Goal: Task Accomplishment & Management: Complete application form

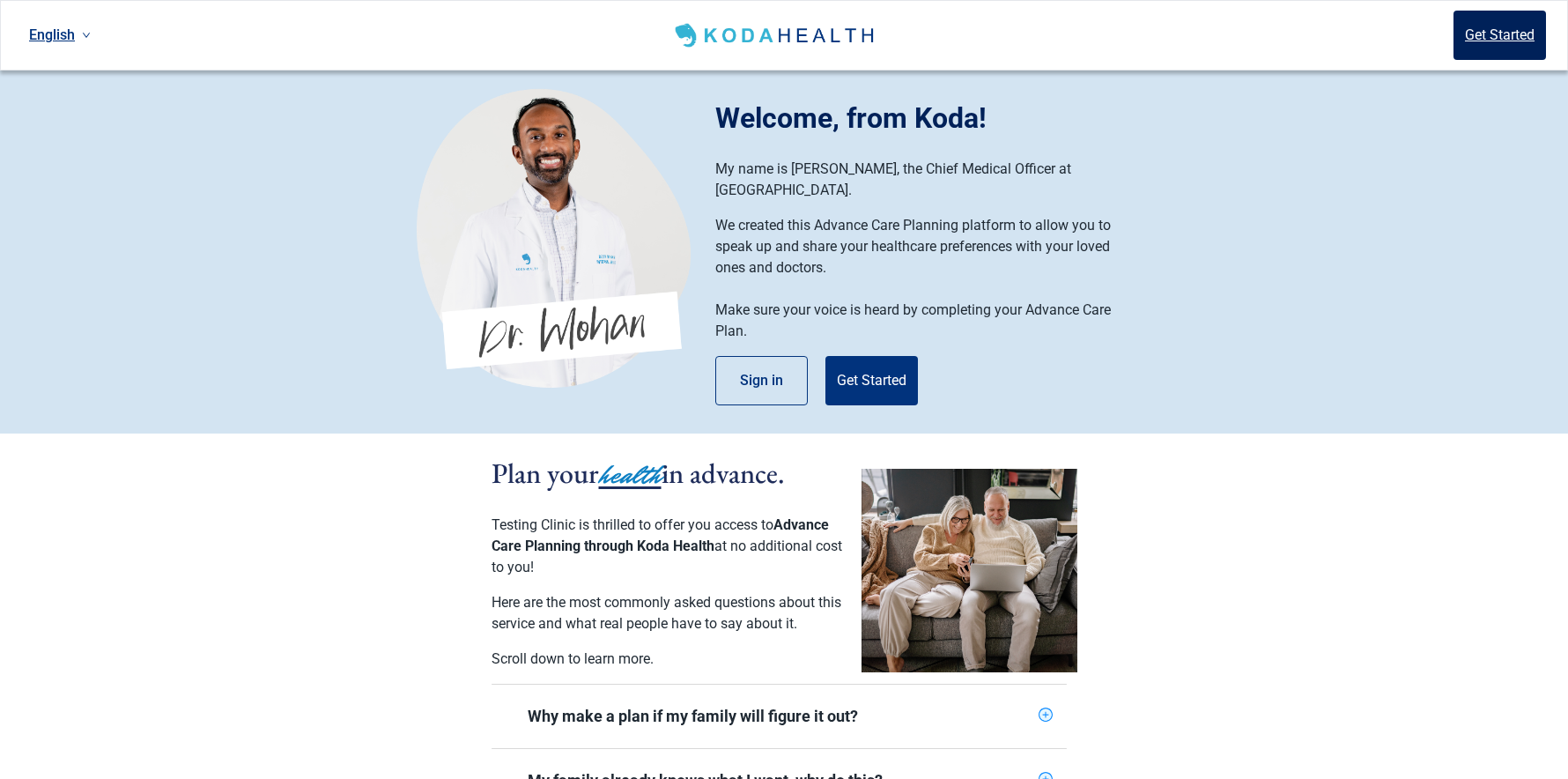
click at [987, 37] on button "Get Started" at bounding box center [1500, 35] width 93 height 50
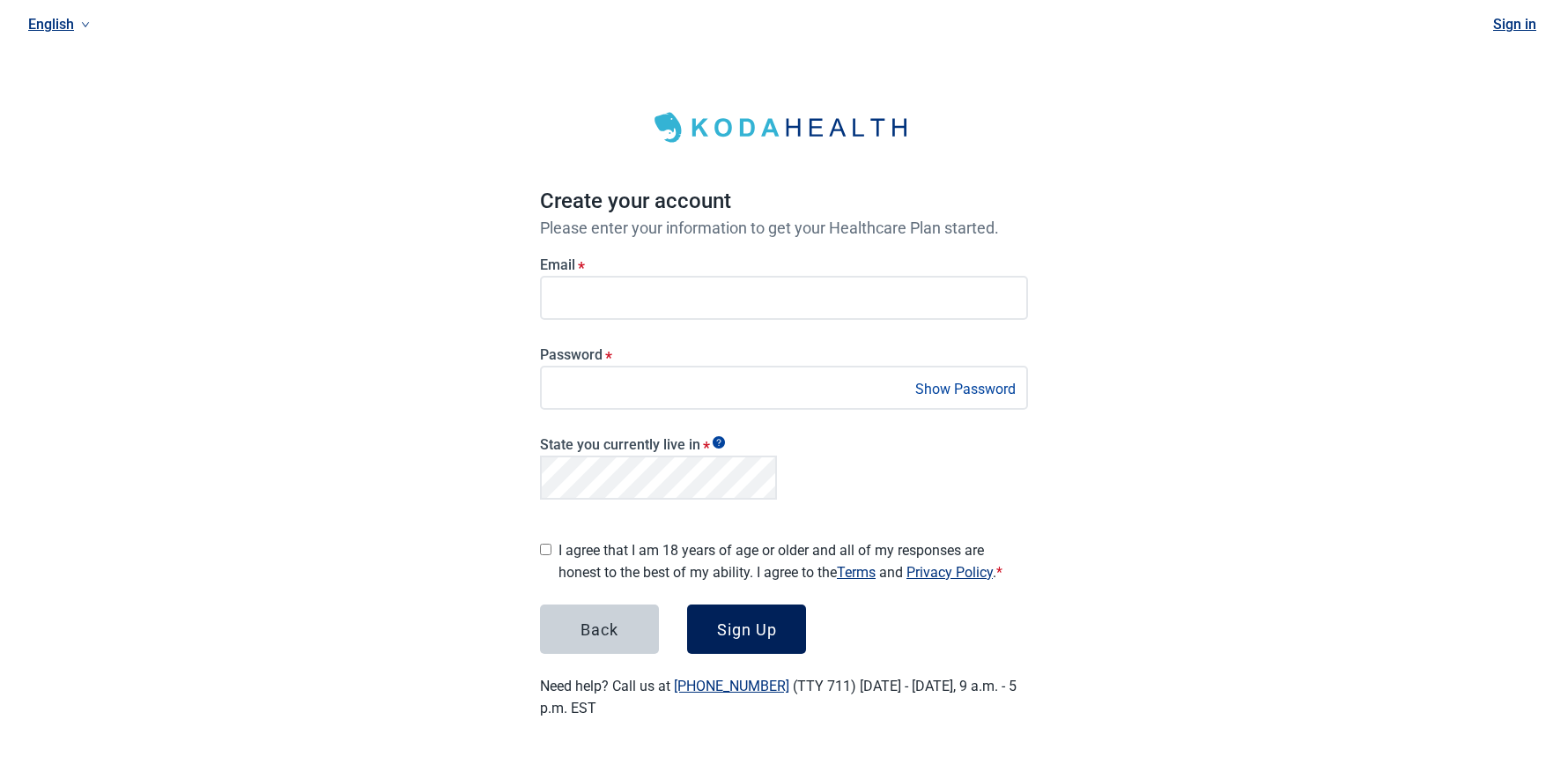
click at [752, 622] on div "Sign Up" at bounding box center [747, 628] width 60 height 18
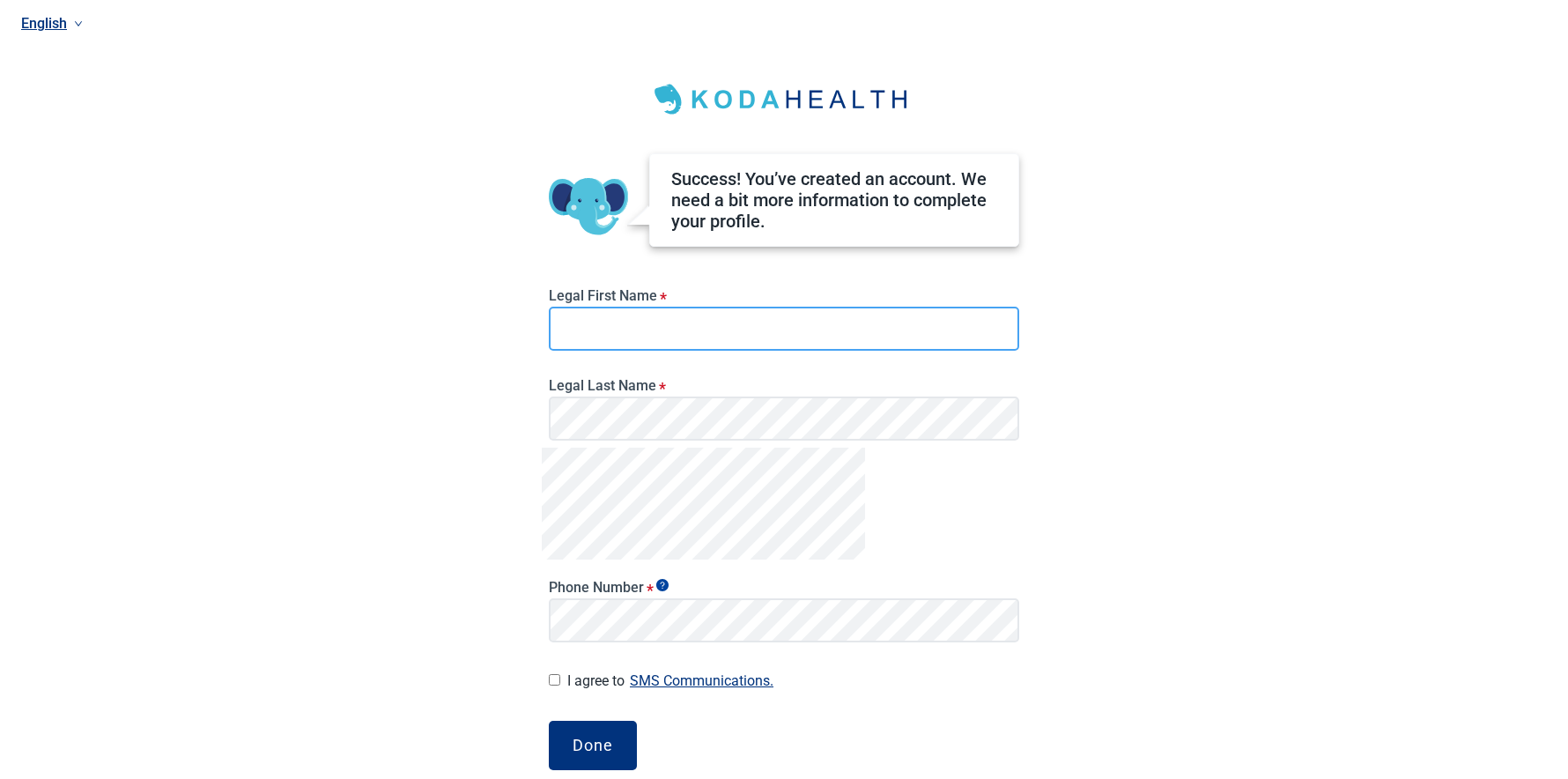
click at [651, 323] on input "Legal First Name *" at bounding box center [784, 328] width 470 height 44
type input "*********"
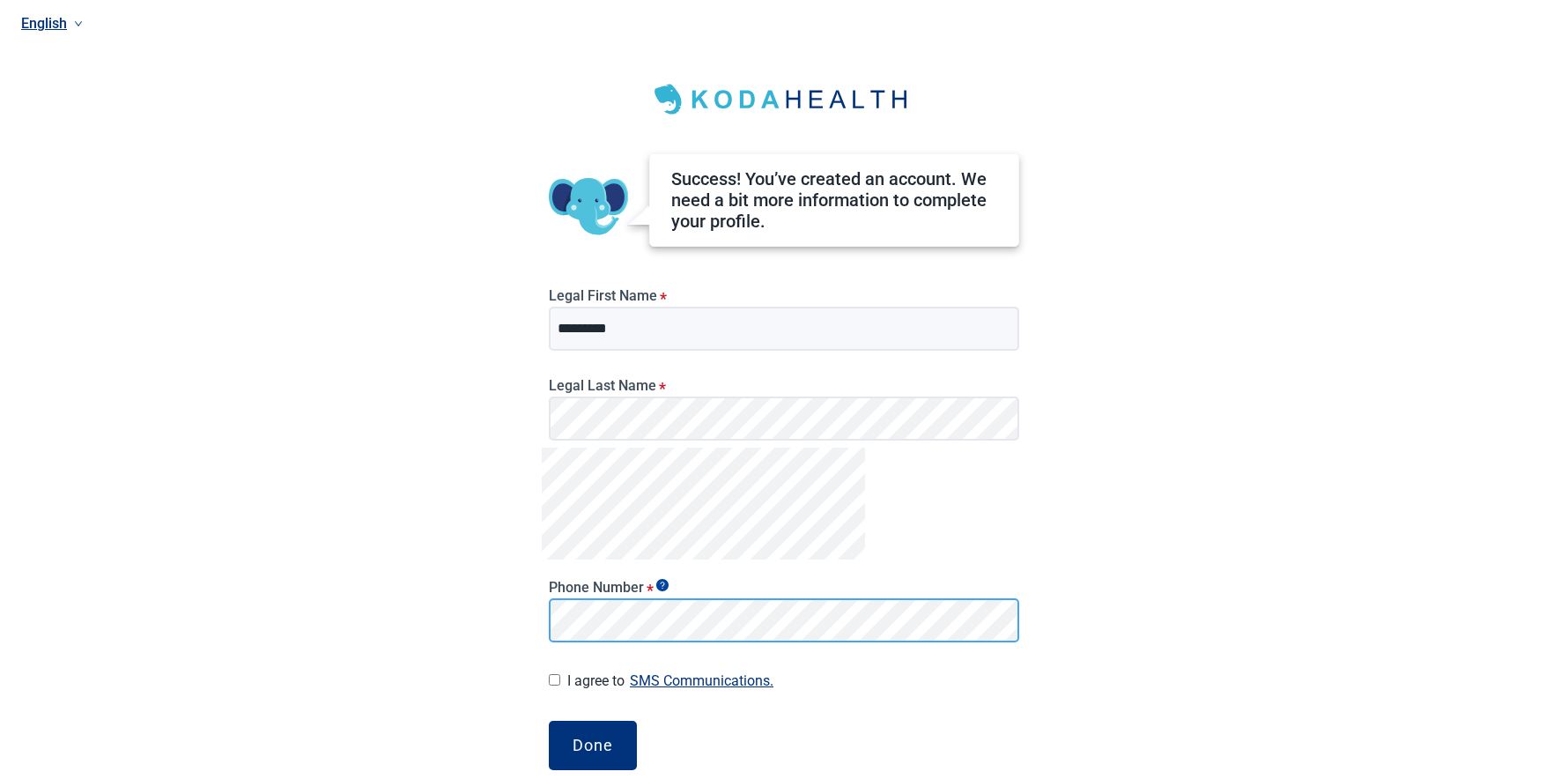
click at [422, 601] on div "English Success! You’ve created an account. We need a bit more information to c…" at bounding box center [784, 390] width 1568 height 779
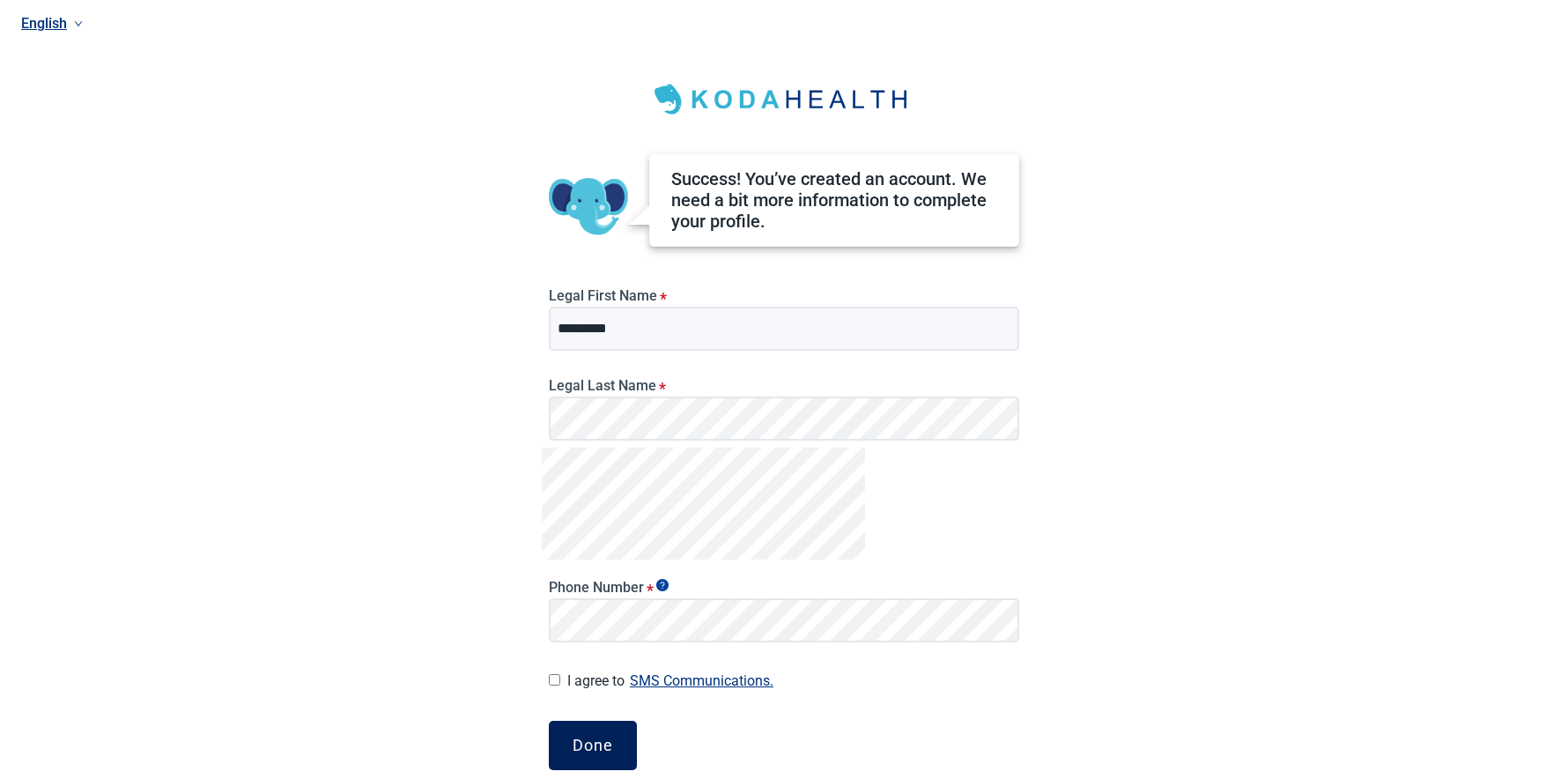
click at [611, 639] on button "Done" at bounding box center [593, 744] width 88 height 50
